Goal: Task Accomplishment & Management: Complete application form

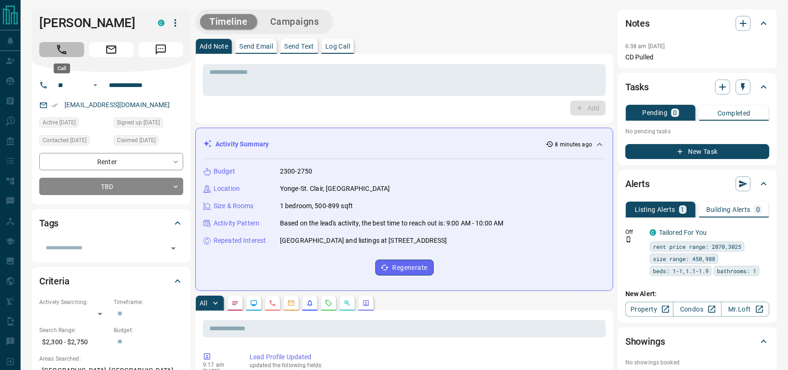
drag, startPoint x: 50, startPoint y: 43, endPoint x: 54, endPoint y: 46, distance: 5.7
click at [51, 44] on button "Call" at bounding box center [61, 49] width 45 height 15
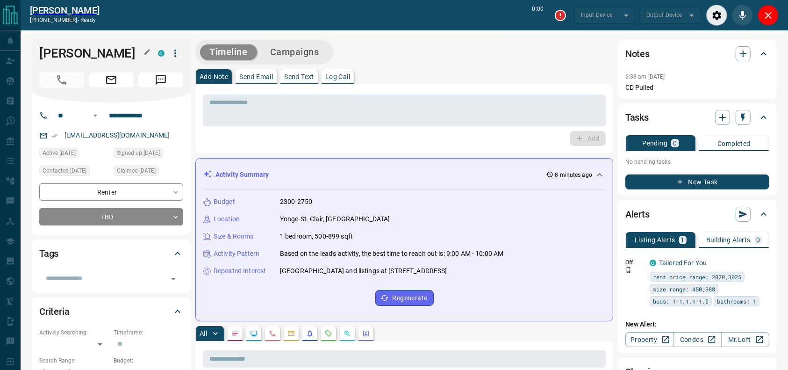
type input "*******"
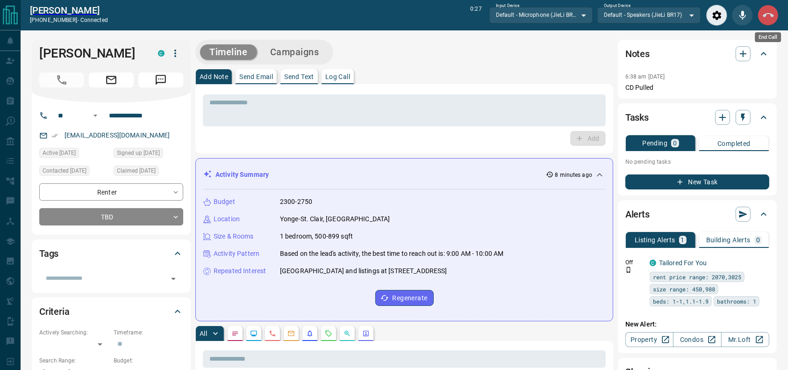
click at [768, 15] on icon "End Call" at bounding box center [768, 15] width 11 height 11
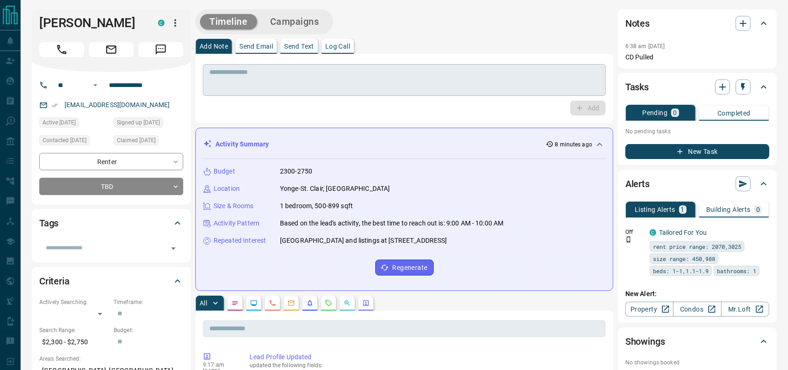
click at [477, 75] on textarea at bounding box center [404, 80] width 390 height 24
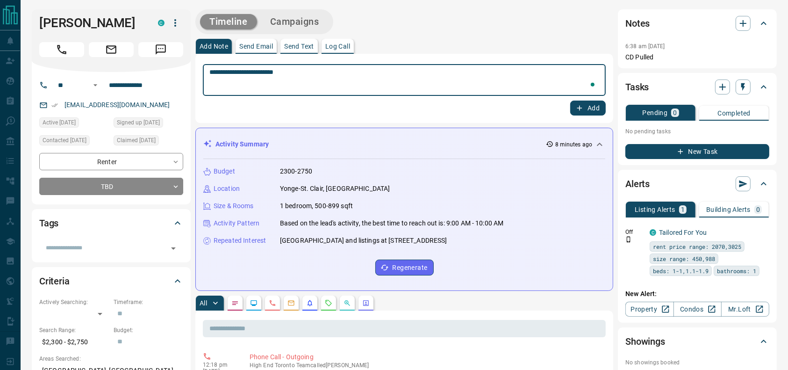
type textarea "**********"
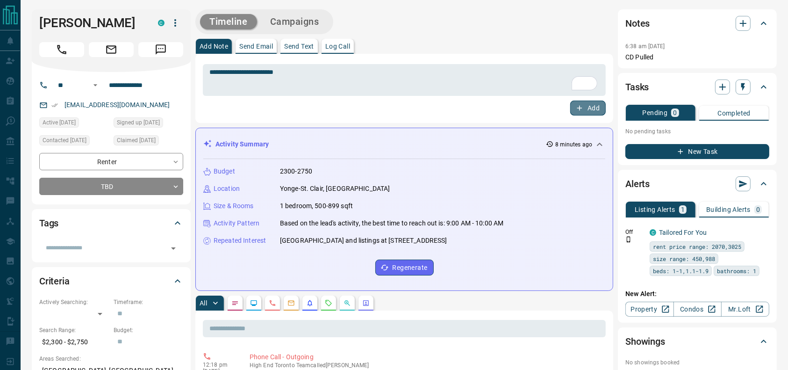
click at [582, 114] on button "Add" at bounding box center [589, 108] width 36 height 15
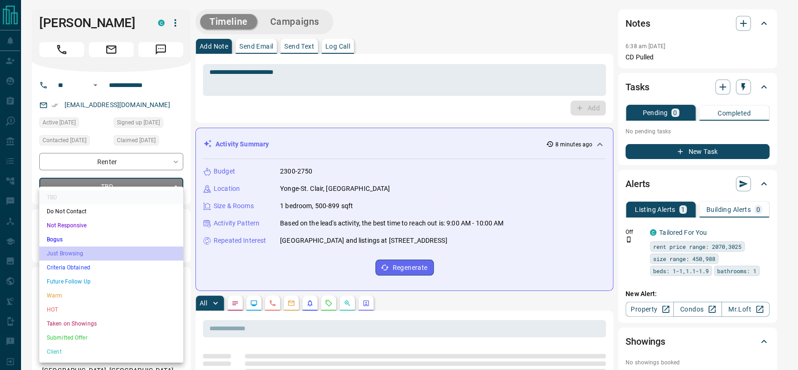
click at [97, 249] on li "Just Browsing" at bounding box center [111, 253] width 144 height 14
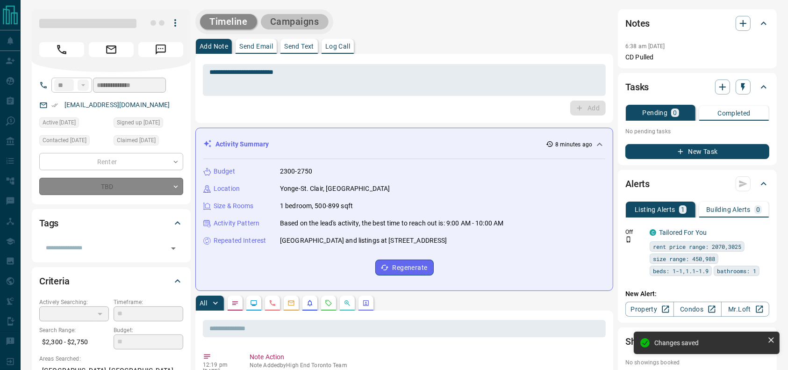
click at [316, 24] on button "Campaigns" at bounding box center [295, 21] width 68 height 15
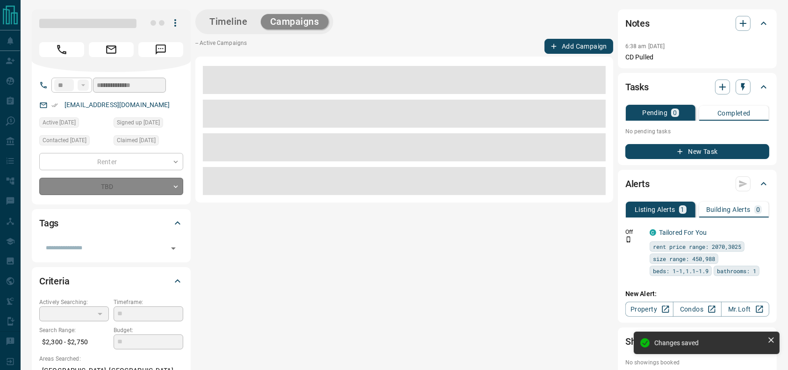
type input "*"
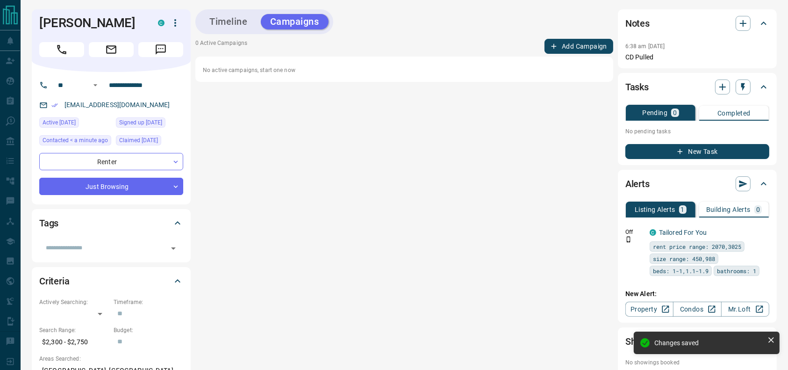
click at [575, 40] on div "Timeline Campaigns 0 Active Campaigns Add Campaign No active campaigns, start o…" at bounding box center [404, 203] width 418 height 388
click at [570, 45] on button "Add Campaign" at bounding box center [579, 46] width 69 height 15
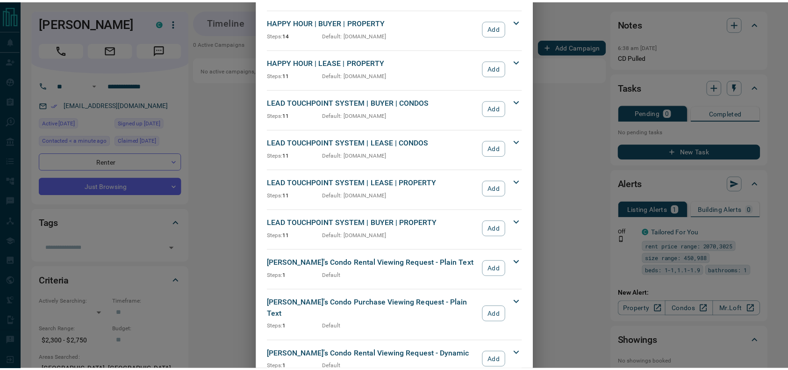
scroll to position [230, 0]
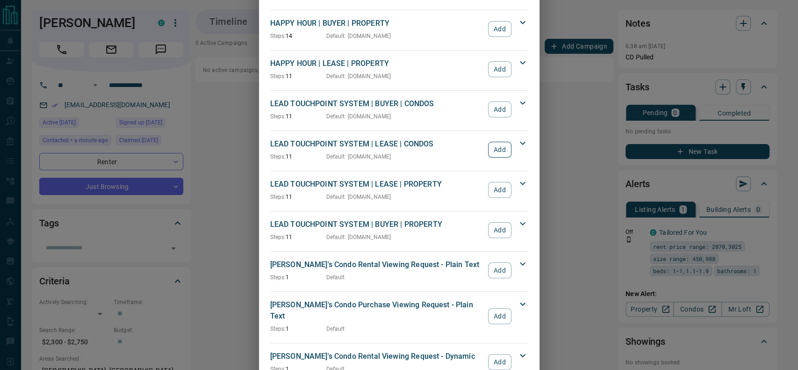
click at [500, 150] on button "Add" at bounding box center [499, 150] width 23 height 16
